Goal: Task Accomplishment & Management: Manage account settings

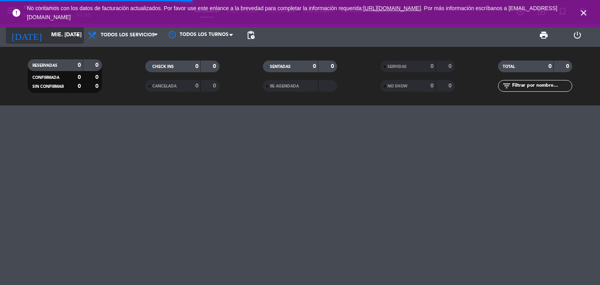
click at [64, 40] on input "mié. [DATE]" at bounding box center [84, 35] width 74 height 14
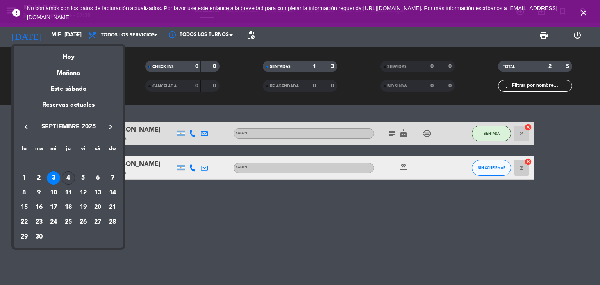
click at [70, 177] on div "4" at bounding box center [68, 177] width 13 height 13
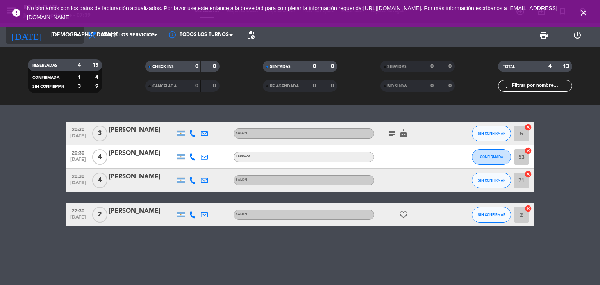
click at [59, 38] on input "[DEMOGRAPHIC_DATA] [DATE]" at bounding box center [84, 35] width 74 height 14
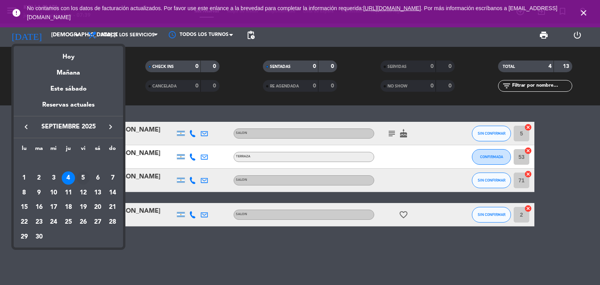
click at [81, 178] on div "5" at bounding box center [83, 177] width 13 height 13
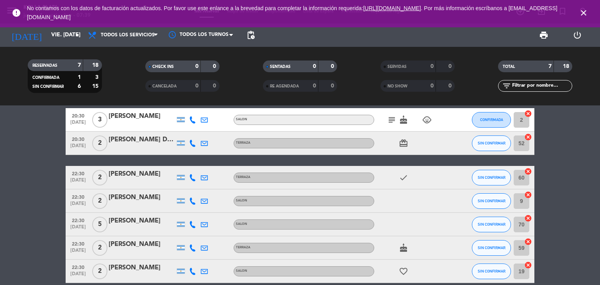
scroll to position [12, 0]
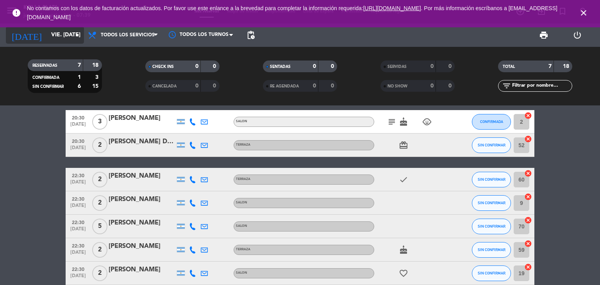
click at [47, 40] on input "vie. [DATE]" at bounding box center [84, 35] width 74 height 14
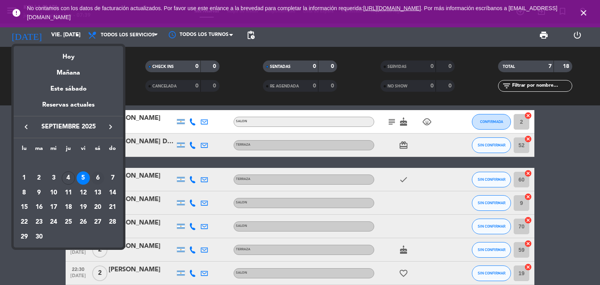
click at [101, 180] on div "6" at bounding box center [97, 177] width 13 height 13
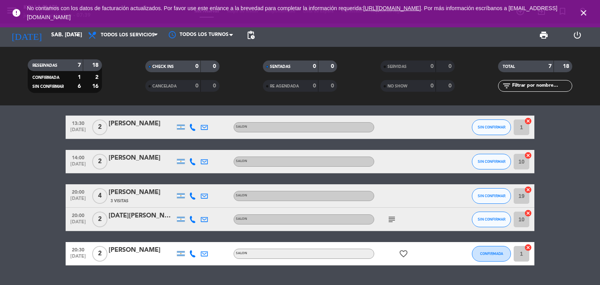
scroll to position [78, 0]
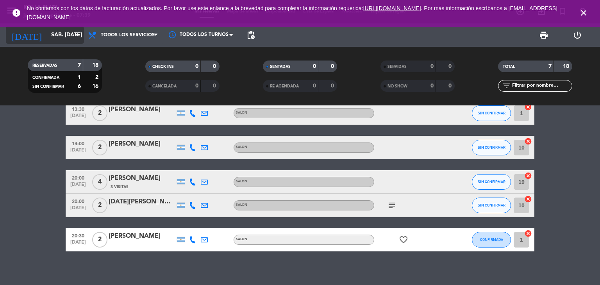
click at [47, 33] on input "sáb. [DATE]" at bounding box center [84, 35] width 74 height 14
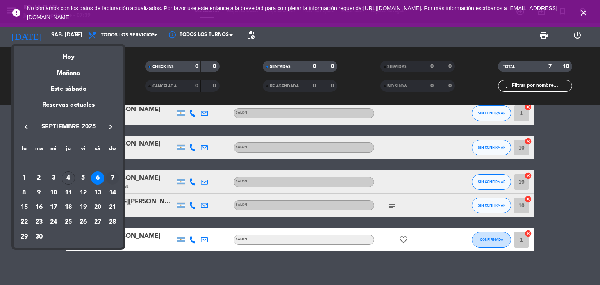
click at [112, 175] on div "7" at bounding box center [112, 177] width 13 height 13
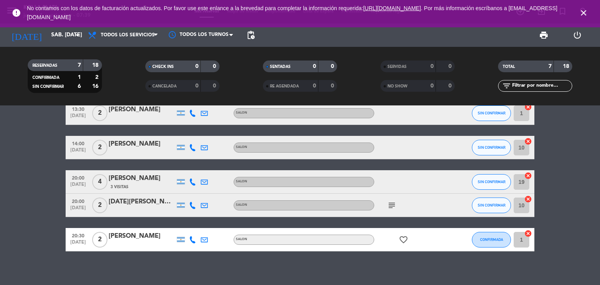
type input "dom. [DATE]"
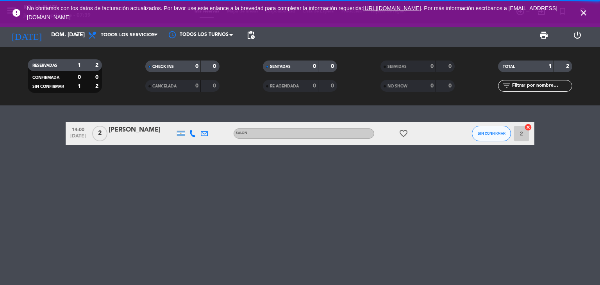
scroll to position [0, 0]
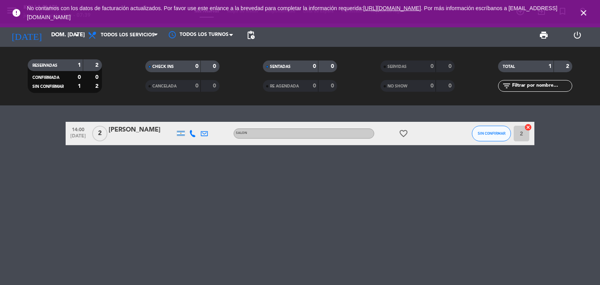
click at [586, 11] on icon "close" at bounding box center [583, 12] width 9 height 9
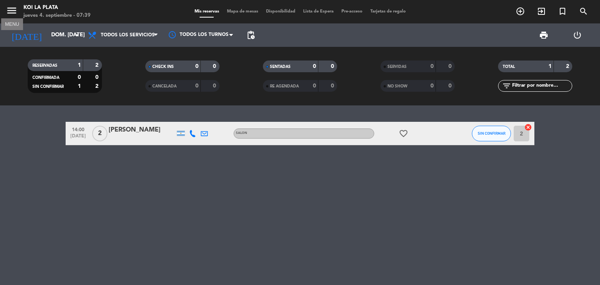
click at [9, 11] on icon "menu" at bounding box center [12, 11] width 12 height 12
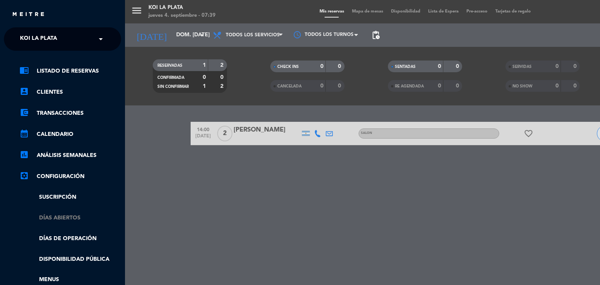
click at [66, 216] on link "Días abiertos" at bounding box center [71, 218] width 102 height 9
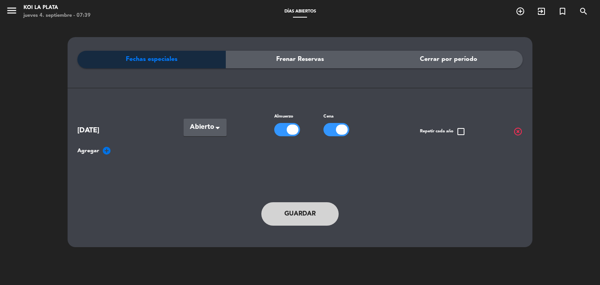
click at [142, 98] on div "Fechas especiales Frenar Reservas Cerrar por período" at bounding box center [299, 81] width 445 height 61
